Goal: Transaction & Acquisition: Purchase product/service

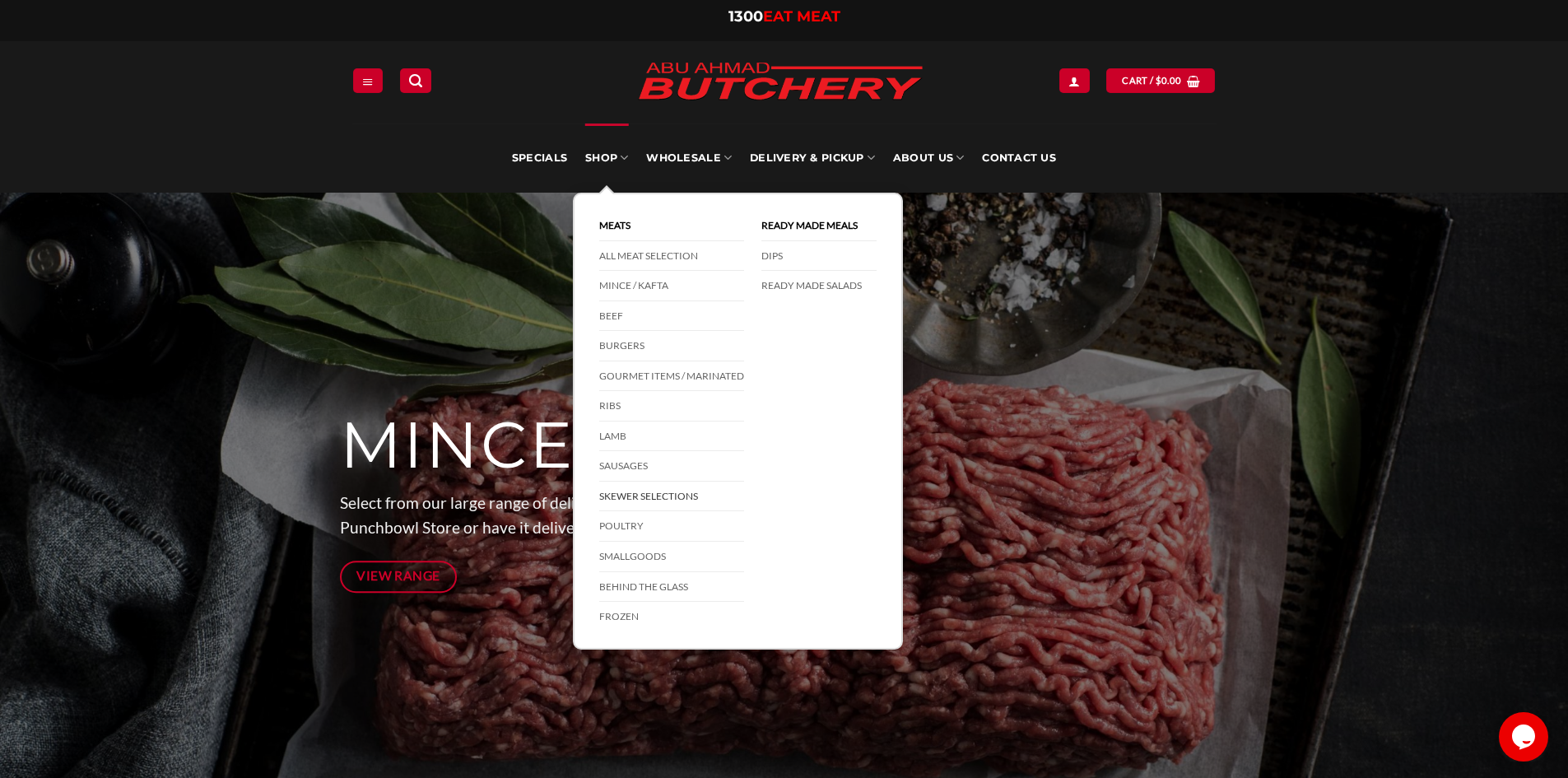
click at [647, 487] on link "Skewer Selections" at bounding box center [672, 496] width 145 height 31
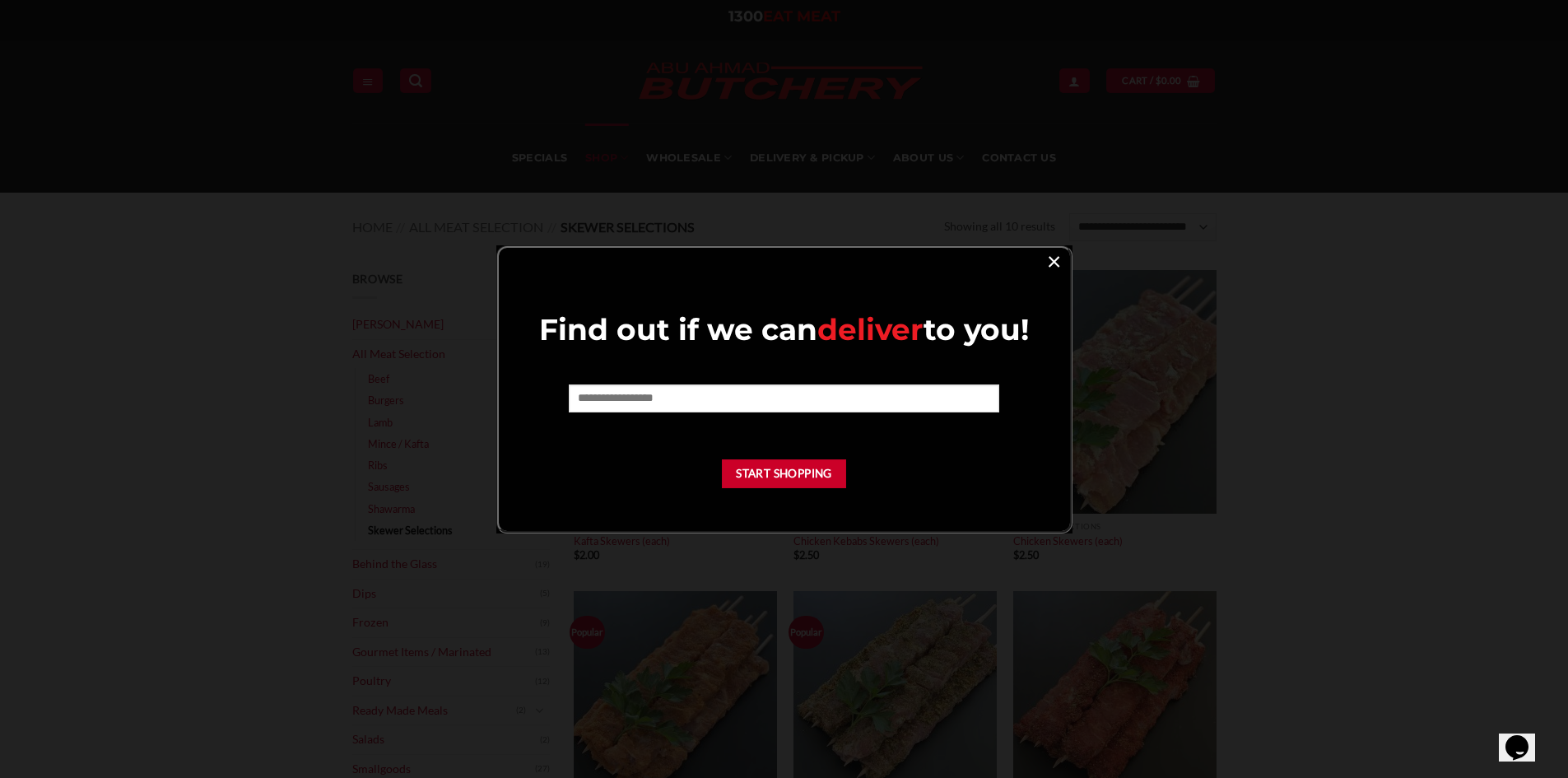
click at [1047, 265] on link "×" at bounding box center [1054, 261] width 24 height 22
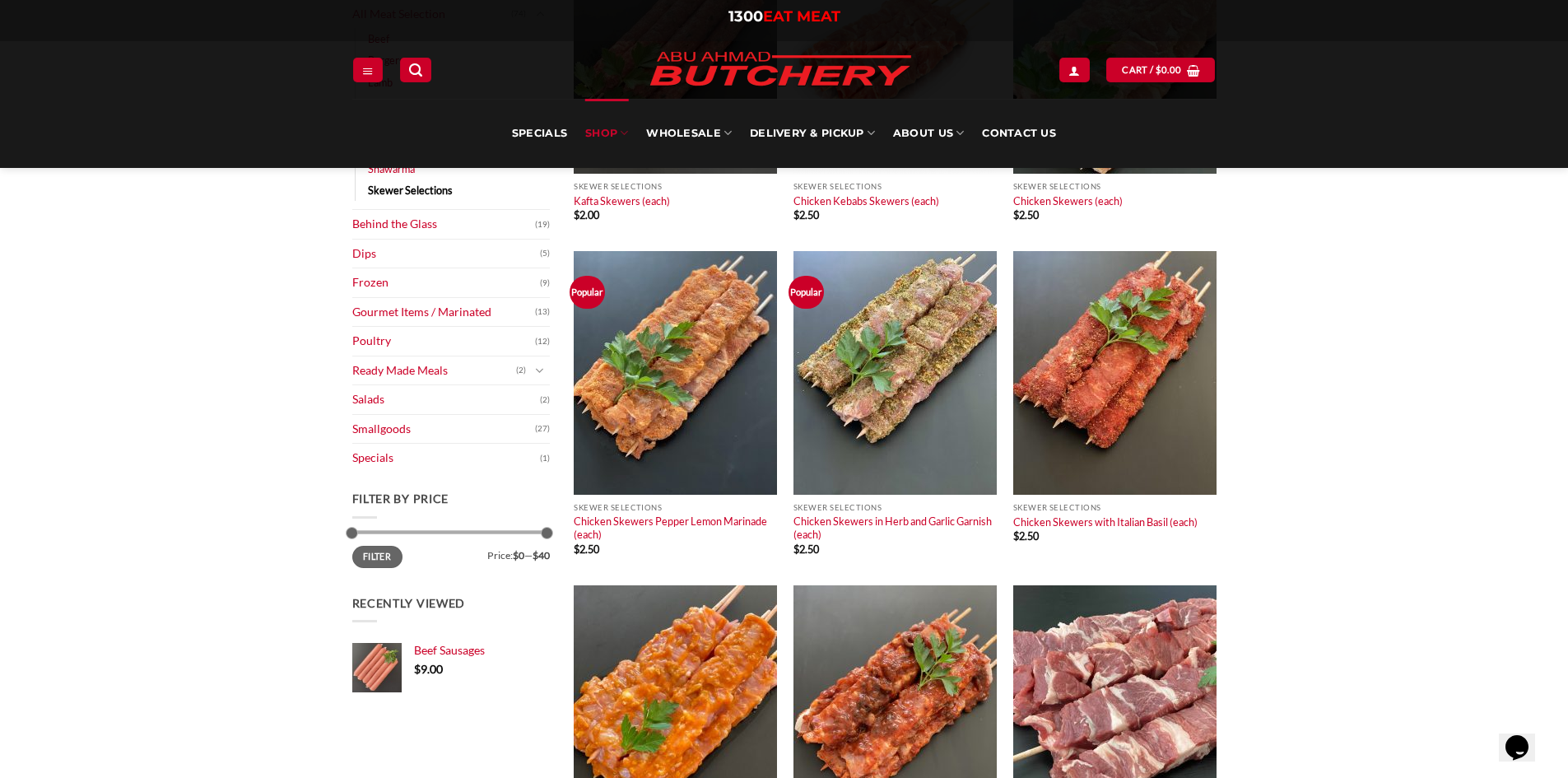
scroll to position [329, 0]
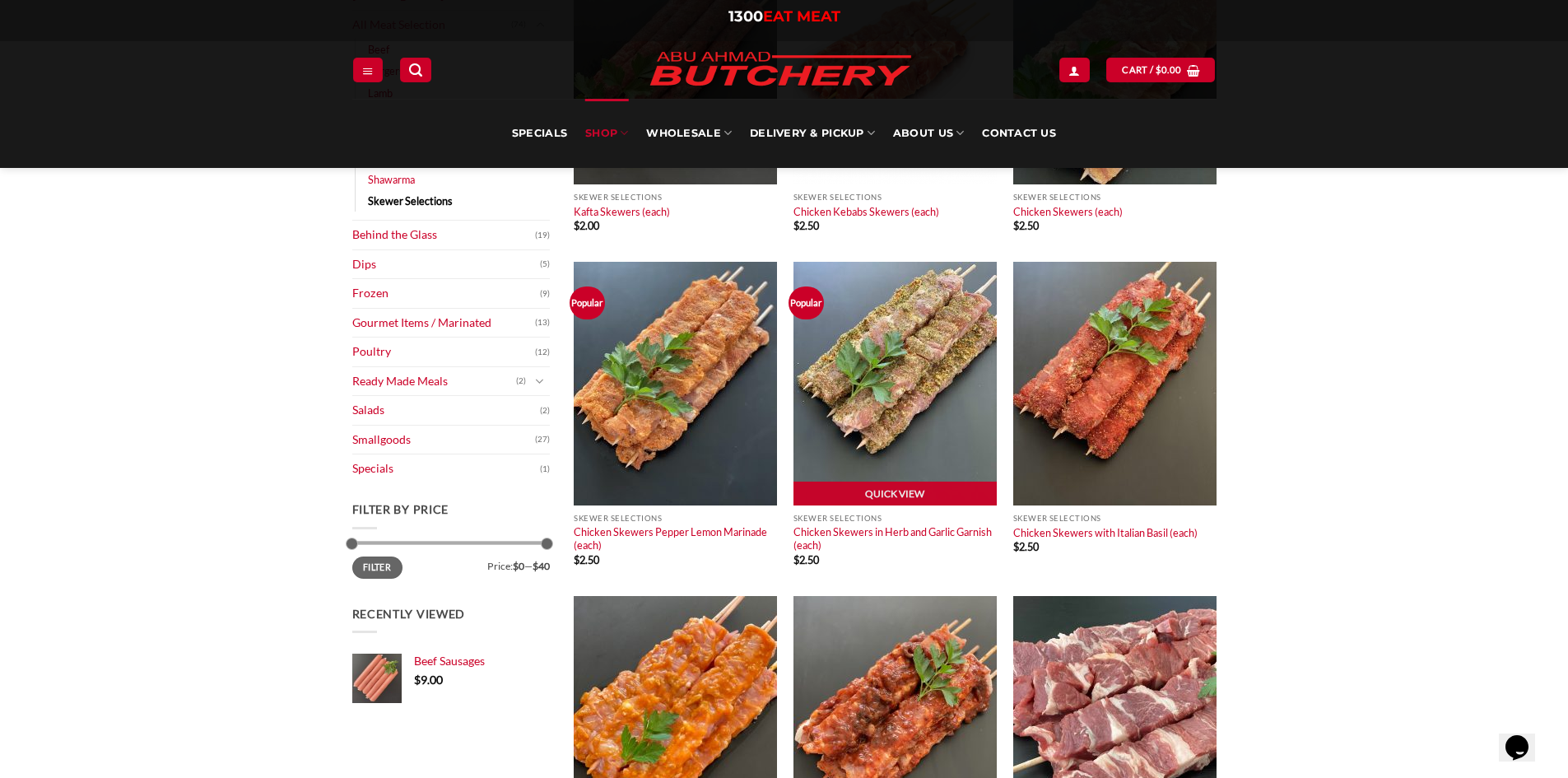
click at [923, 358] on img at bounding box center [894, 383] width 203 height 244
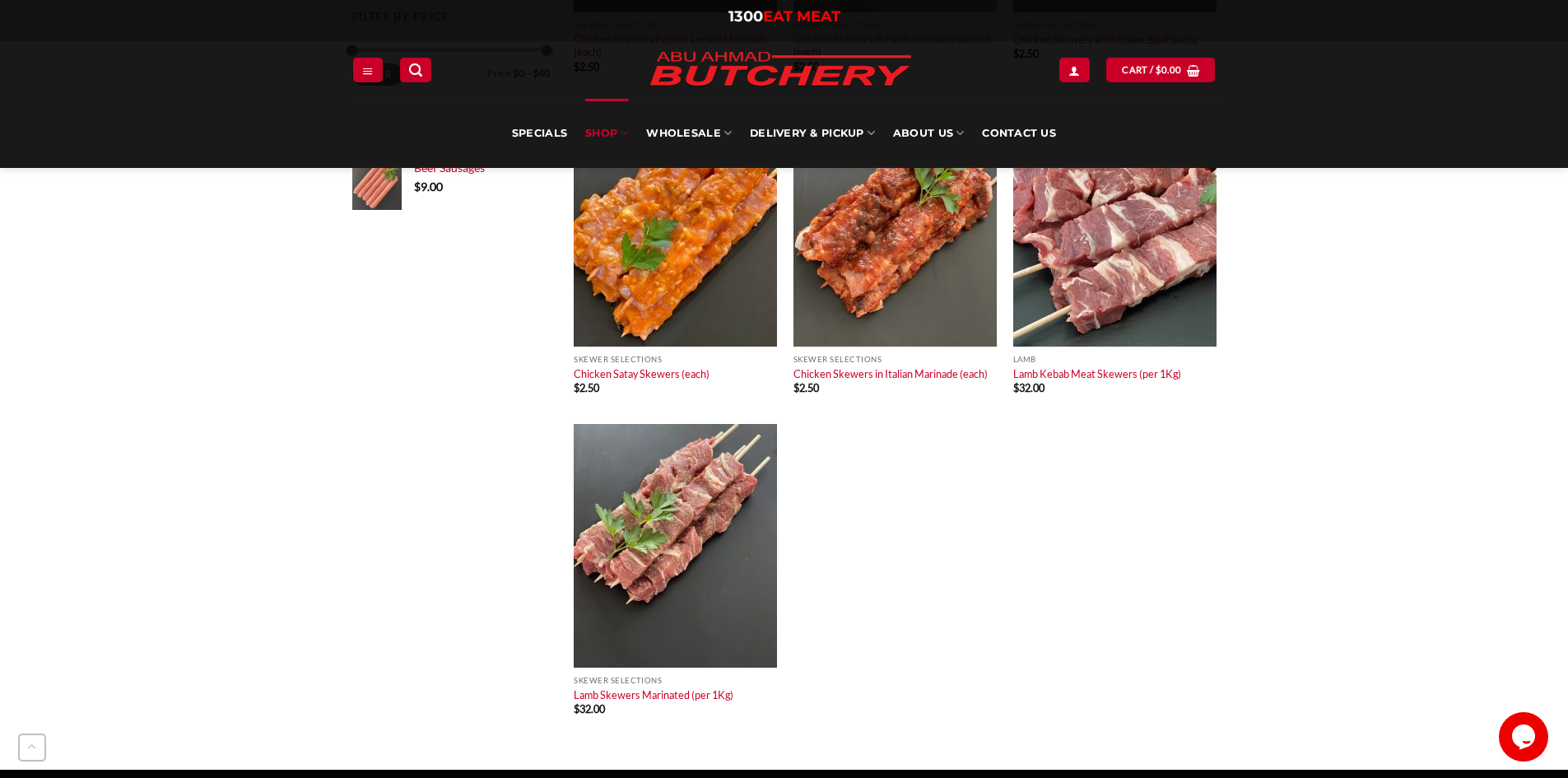
scroll to position [823, 0]
